Goal: Task Accomplishment & Management: Manage account settings

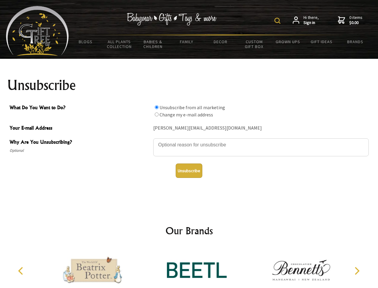
click at [279, 21] on img at bounding box center [278, 21] width 6 height 6
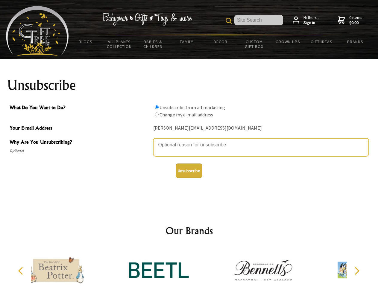
click at [189, 140] on textarea "Why Are You Unsubscribing?" at bounding box center [261, 147] width 216 height 18
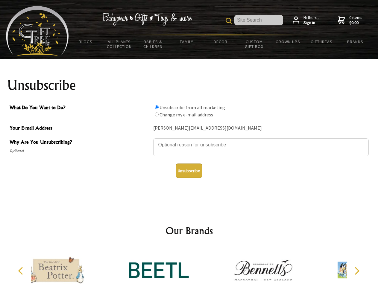
click at [157, 107] on input "What Do You Want to Do?" at bounding box center [157, 107] width 4 height 4
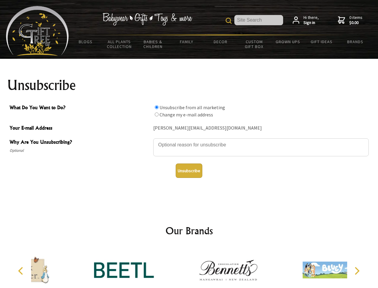
click at [157, 114] on input "What Do You Want to Do?" at bounding box center [157, 114] width 4 height 4
radio input "true"
click at [189, 170] on button "Unsubscribe" at bounding box center [189, 170] width 27 height 14
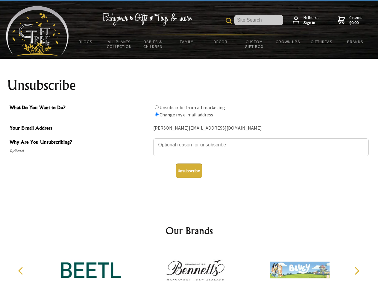
click at [22, 270] on icon "Previous" at bounding box center [21, 271] width 8 height 8
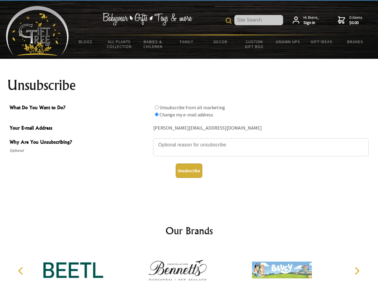
click at [357, 270] on icon "Next" at bounding box center [357, 271] width 8 height 8
